Goal: Transaction & Acquisition: Download file/media

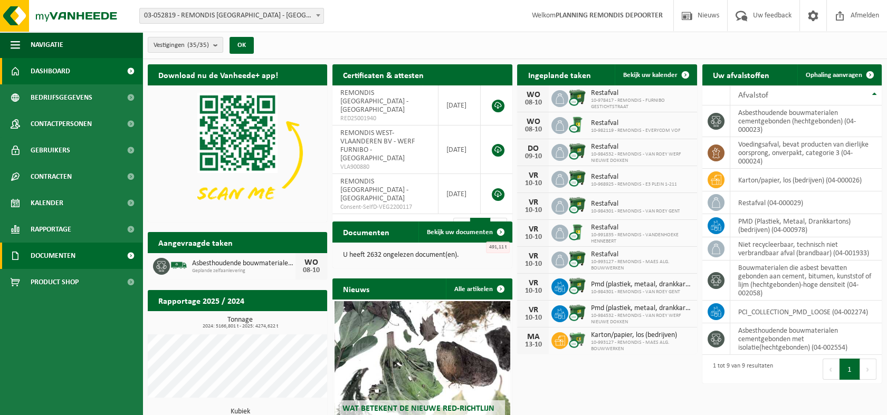
click at [46, 256] on span "Documenten" at bounding box center [53, 256] width 45 height 26
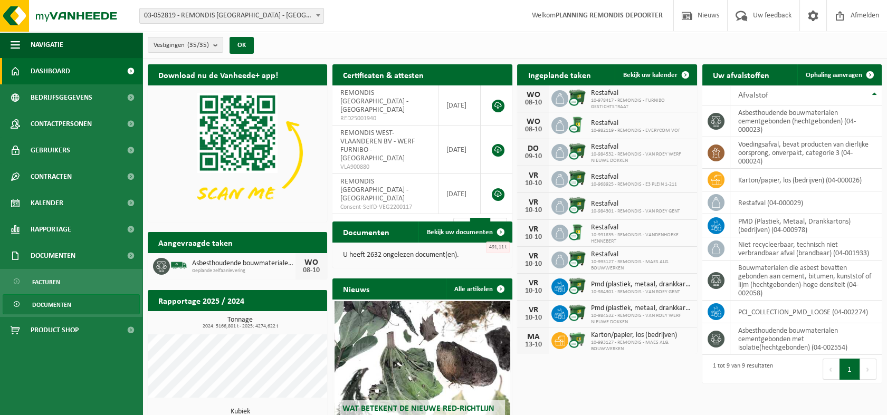
click at [57, 305] on span "Documenten" at bounding box center [51, 305] width 39 height 20
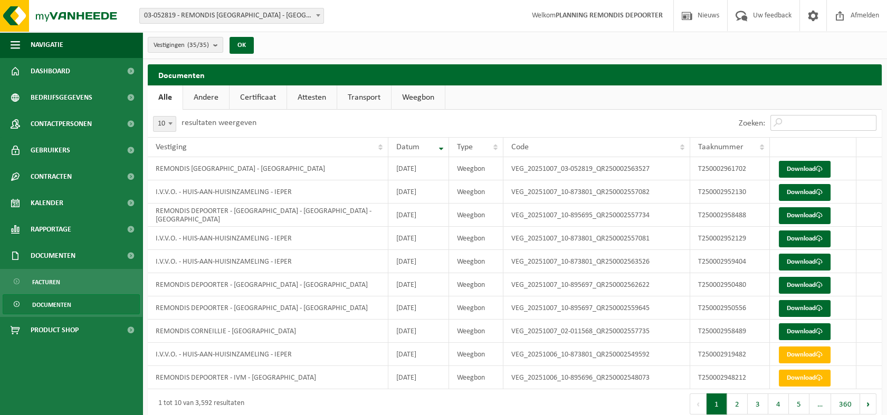
click at [809, 123] on input "Zoeken:" at bounding box center [823, 123] width 106 height 16
paste input "18381883521"
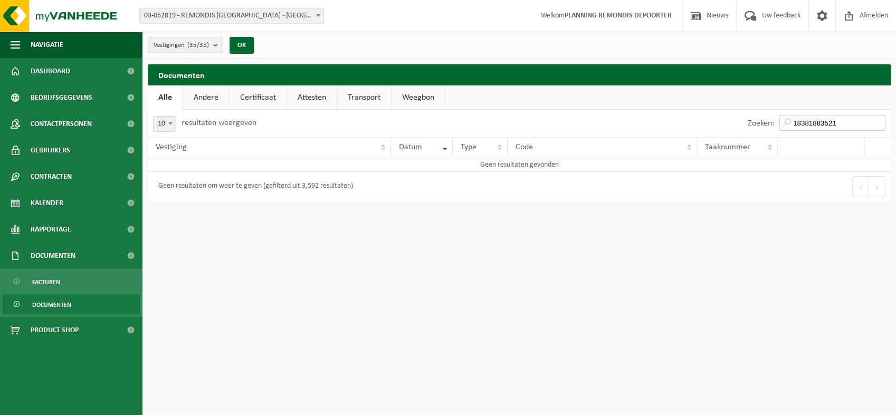
type input "18381883521"
click at [57, 302] on span "Documenten" at bounding box center [51, 305] width 39 height 20
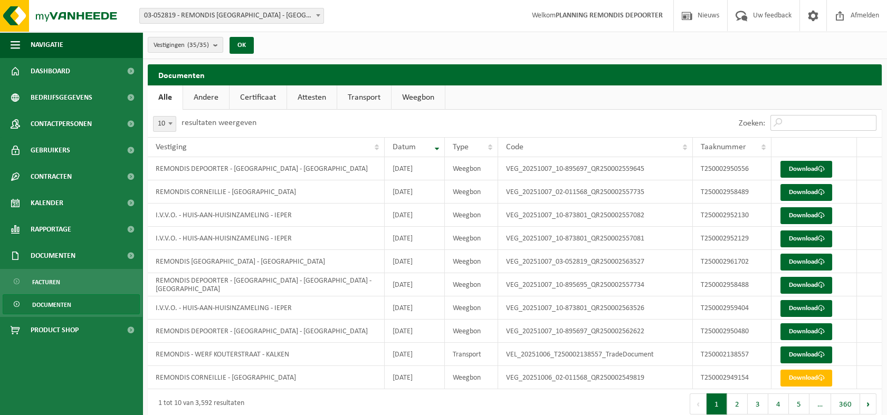
click at [795, 122] on input "Zoeken:" at bounding box center [823, 123] width 106 height 16
paste input "T250002958489"
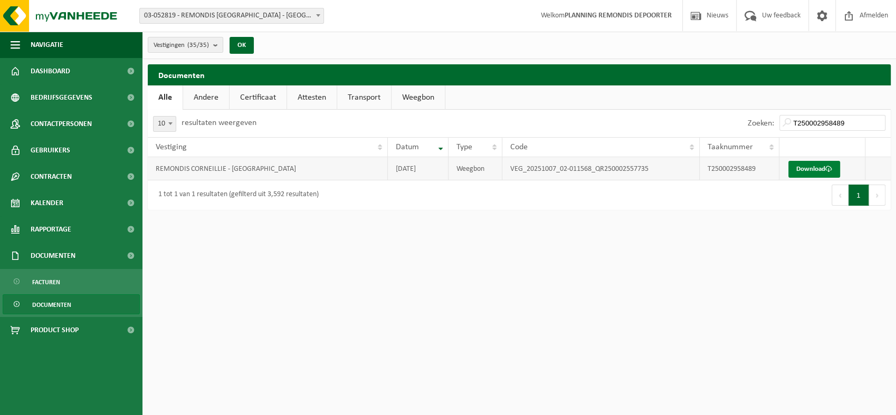
click at [809, 168] on link "Download" at bounding box center [814, 169] width 52 height 17
drag, startPoint x: 846, startPoint y: 122, endPoint x: 739, endPoint y: 120, distance: 106.6
click at [739, 120] on div "Zoeken: T250002958489" at bounding box center [704, 123] width 371 height 27
paste input "8"
type input "T250002958488"
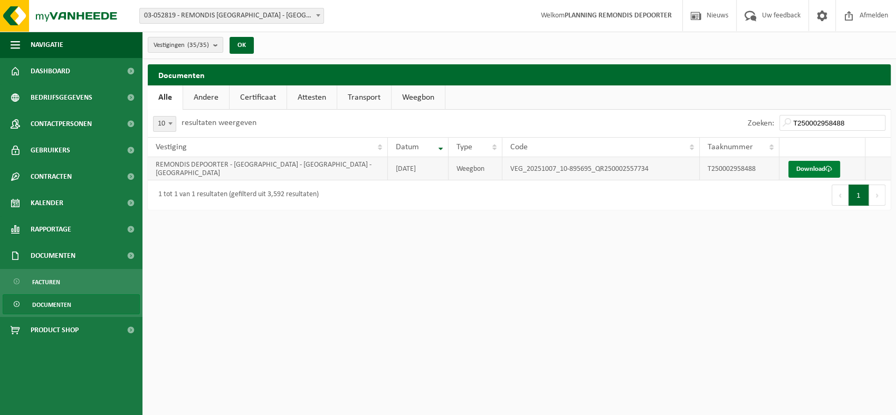
click at [814, 168] on link "Download" at bounding box center [814, 169] width 52 height 17
drag, startPoint x: 849, startPoint y: 121, endPoint x: 776, endPoint y: 123, distance: 72.8
click at [776, 123] on div "Zoeken: T250002958488" at bounding box center [816, 123] width 148 height 27
